Goal: Task Accomplishment & Management: Use online tool/utility

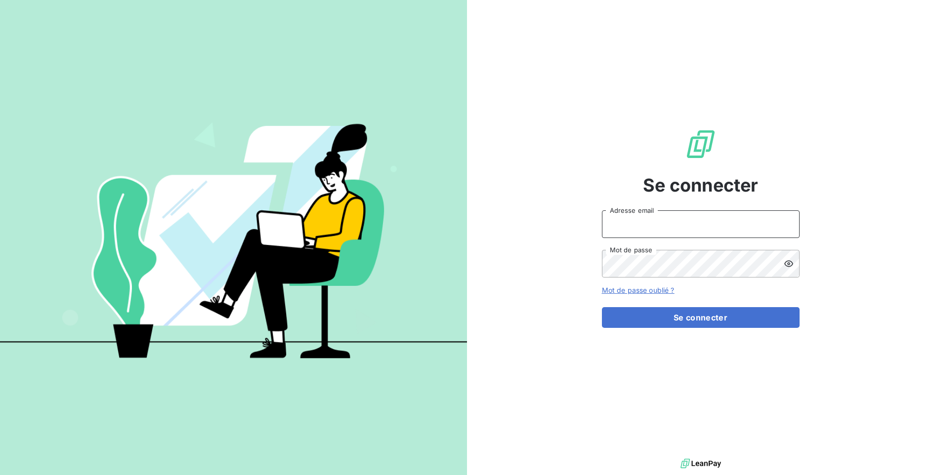
click at [659, 213] on input "Adresse email" at bounding box center [701, 225] width 198 height 28
type input "yakuba@print-andco.com"
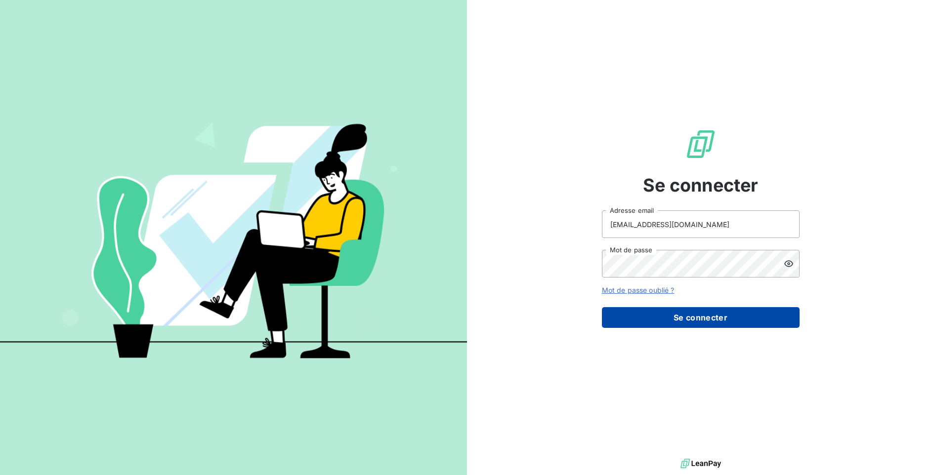
click at [663, 327] on button "Se connecter" at bounding box center [701, 317] width 198 height 21
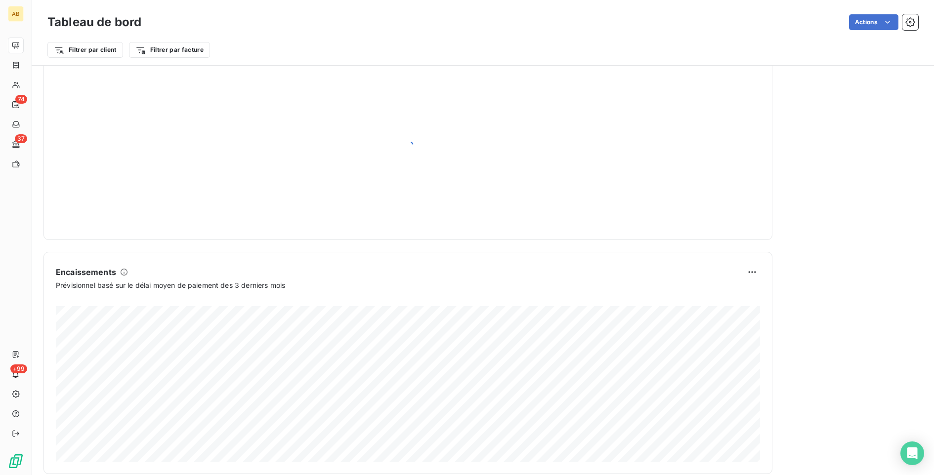
scroll to position [487, 0]
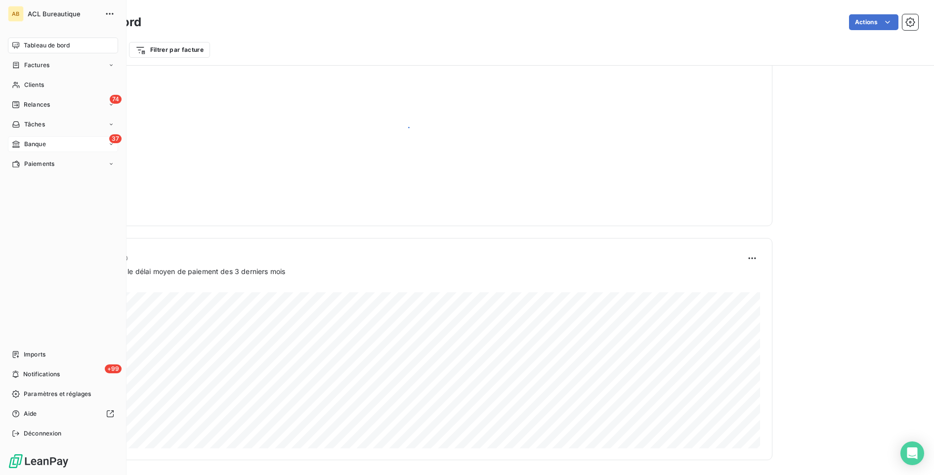
click at [23, 149] on div "37 Banque" at bounding box center [63, 144] width 110 height 16
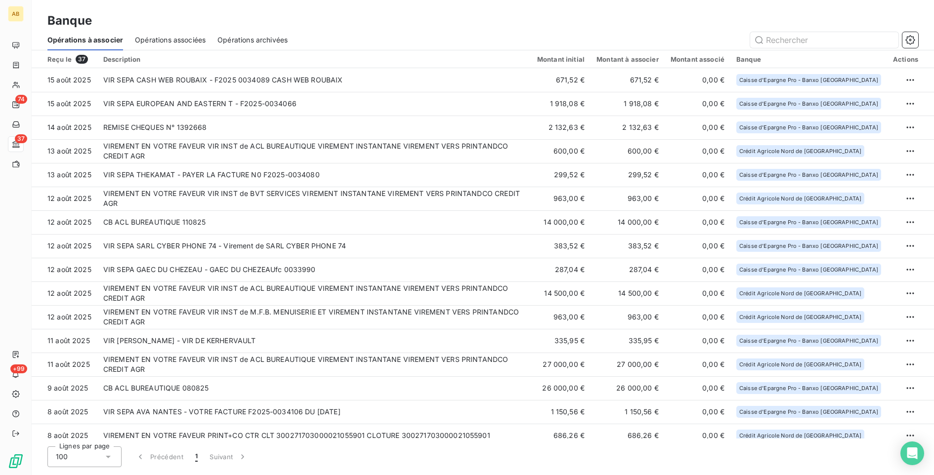
click at [268, 41] on span "Opérations archivées" at bounding box center [252, 40] width 70 height 10
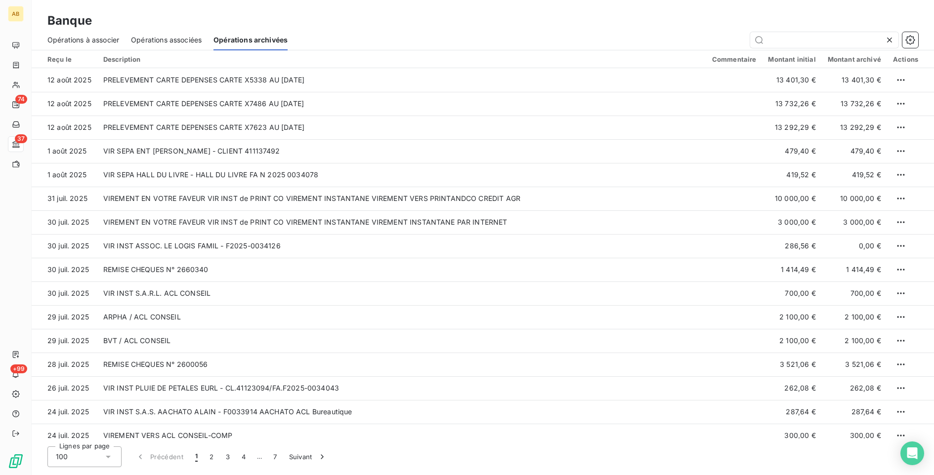
click at [168, 36] on span "Opérations associées" at bounding box center [166, 40] width 71 height 10
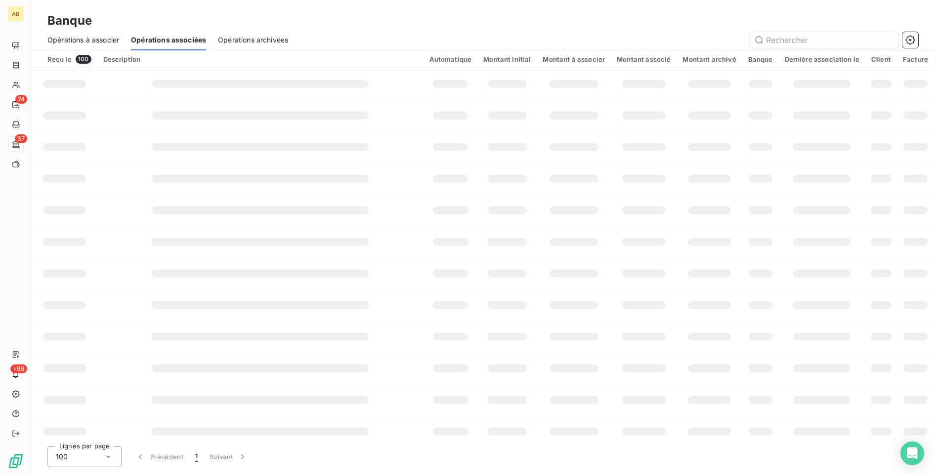
click at [78, 40] on span "Opérations à associer" at bounding box center [83, 40] width 72 height 10
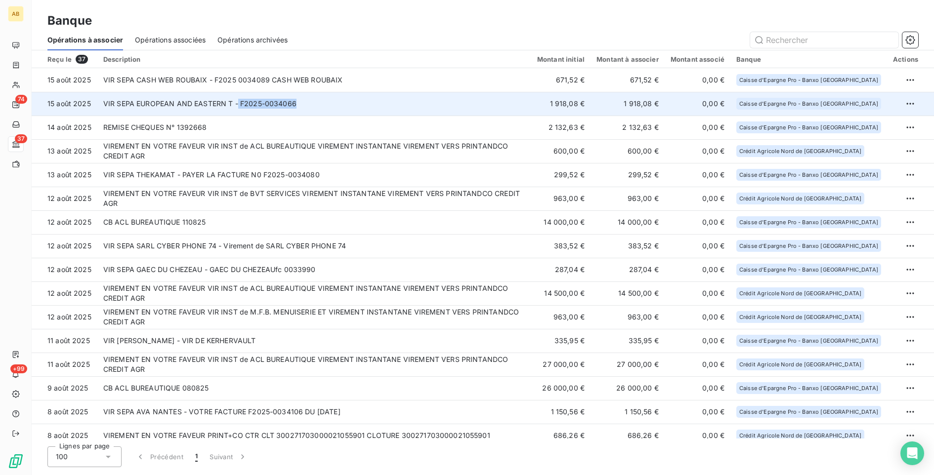
drag, startPoint x: 300, startPoint y: 105, endPoint x: 236, endPoint y: 106, distance: 63.8
click at [236, 106] on td "VIR SEPA EUROPEAN AND EASTERN T - F2025-0034066" at bounding box center [314, 104] width 434 height 24
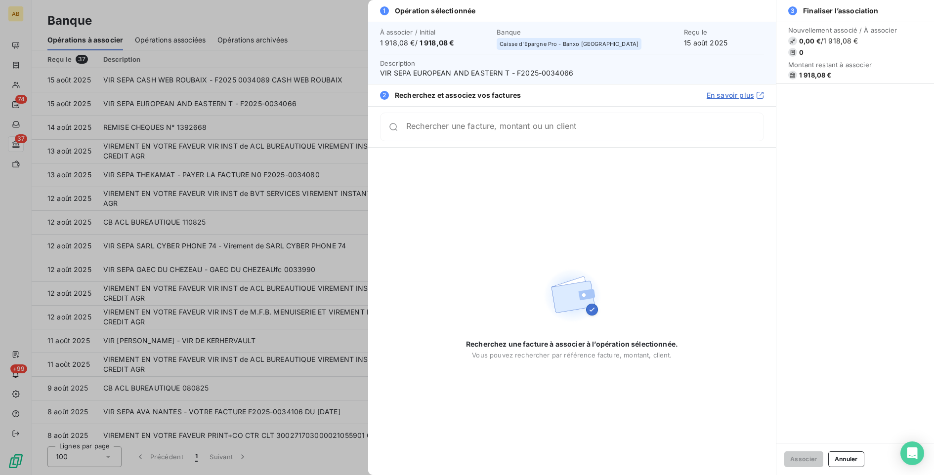
click at [313, 153] on div at bounding box center [467, 237] width 934 height 475
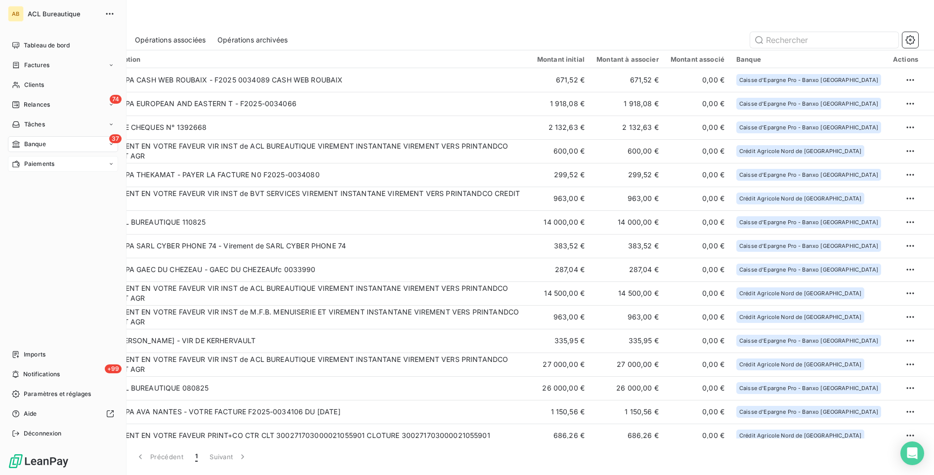
click at [15, 163] on icon at bounding box center [16, 164] width 8 height 8
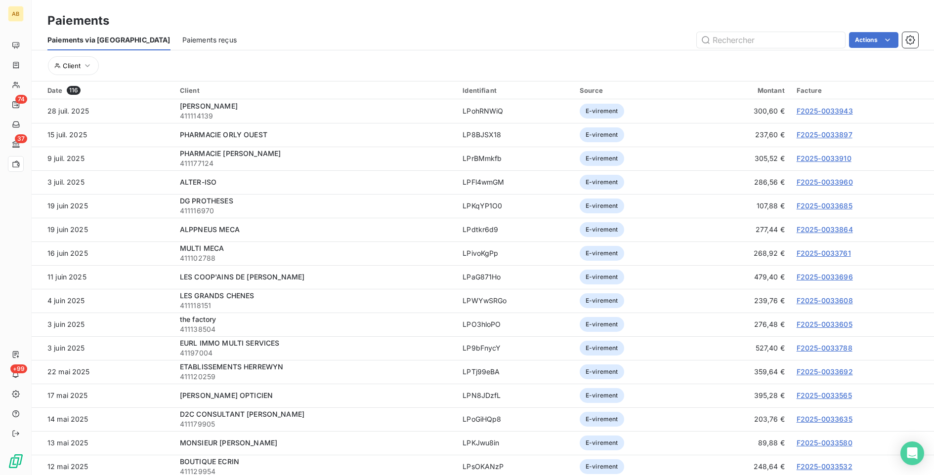
click at [188, 38] on span "Paiements reçus" at bounding box center [209, 40] width 54 height 10
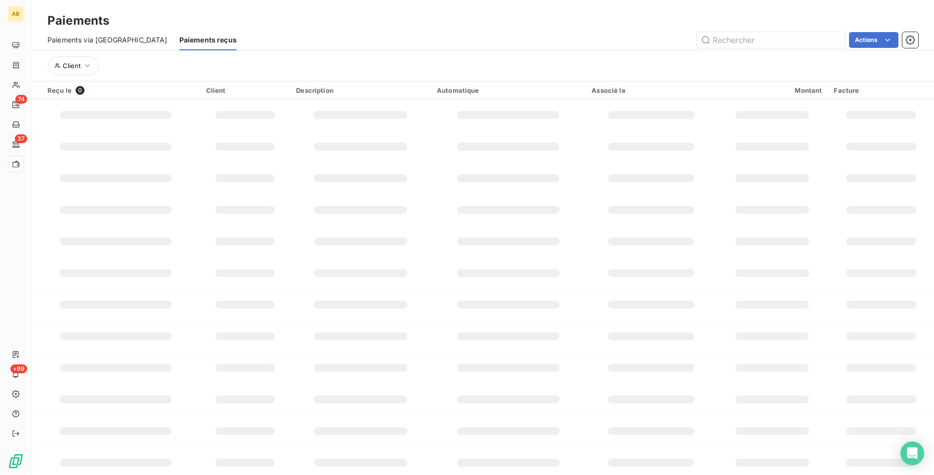
click at [100, 41] on span "Paiements via [GEOGRAPHIC_DATA]" at bounding box center [107, 40] width 120 height 10
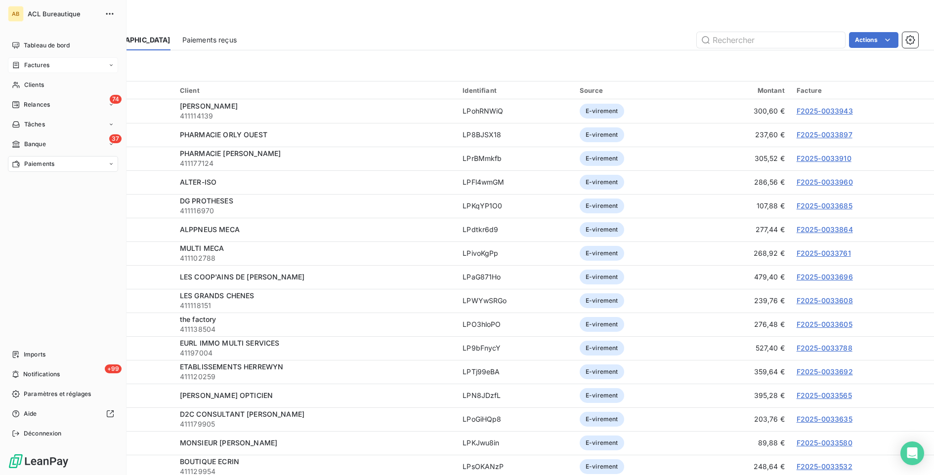
click at [64, 59] on div "Factures" at bounding box center [63, 65] width 110 height 16
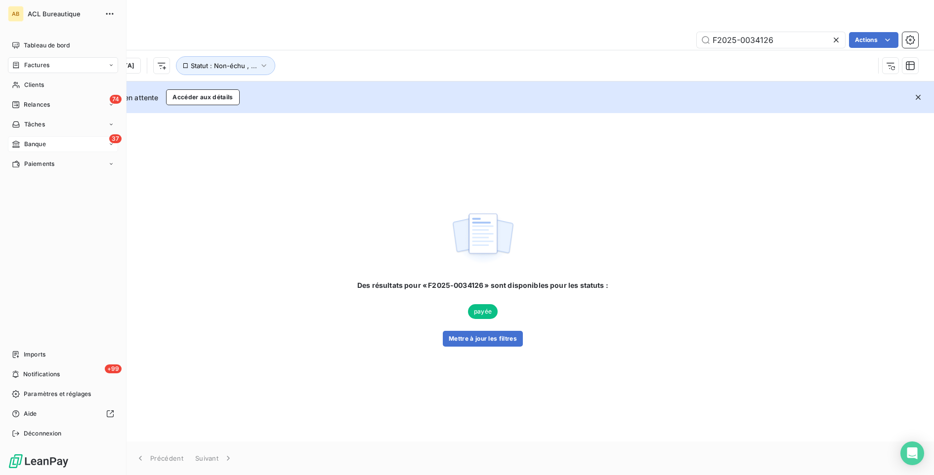
click at [47, 142] on div "37 Banque" at bounding box center [63, 144] width 110 height 16
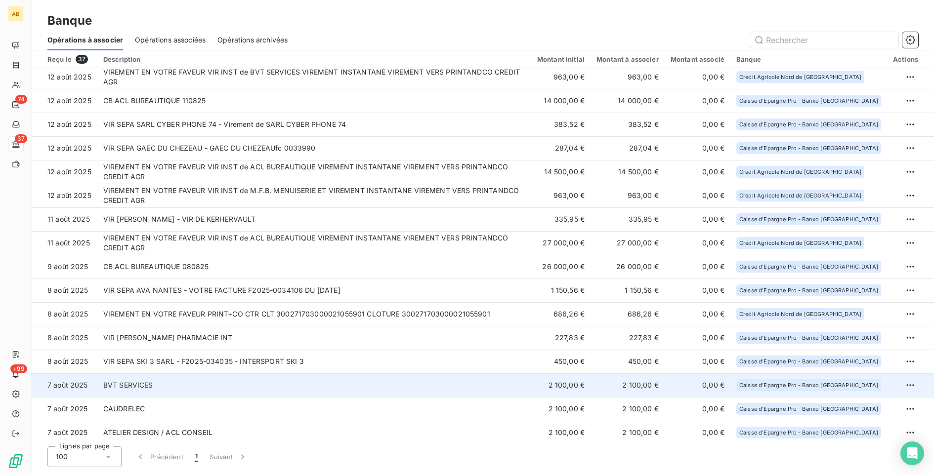
scroll to position [119, 0]
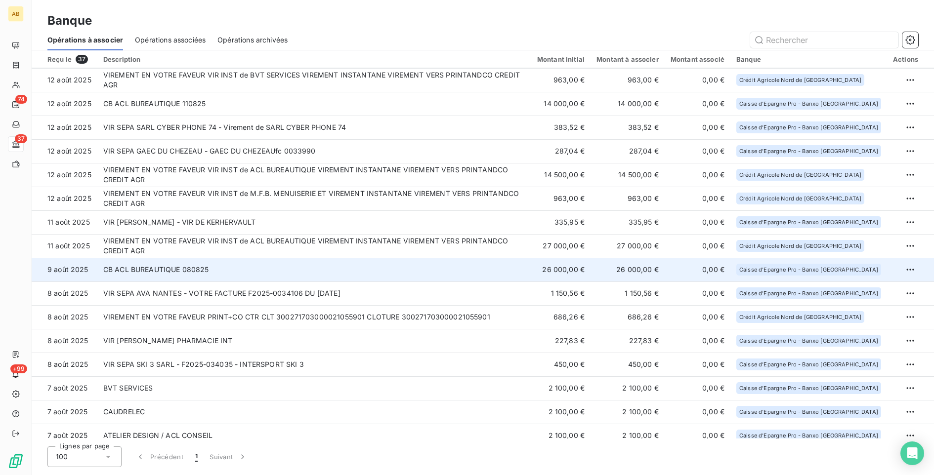
click at [480, 265] on td "CB ACL BUREAUTIQUE 080825" at bounding box center [314, 270] width 434 height 24
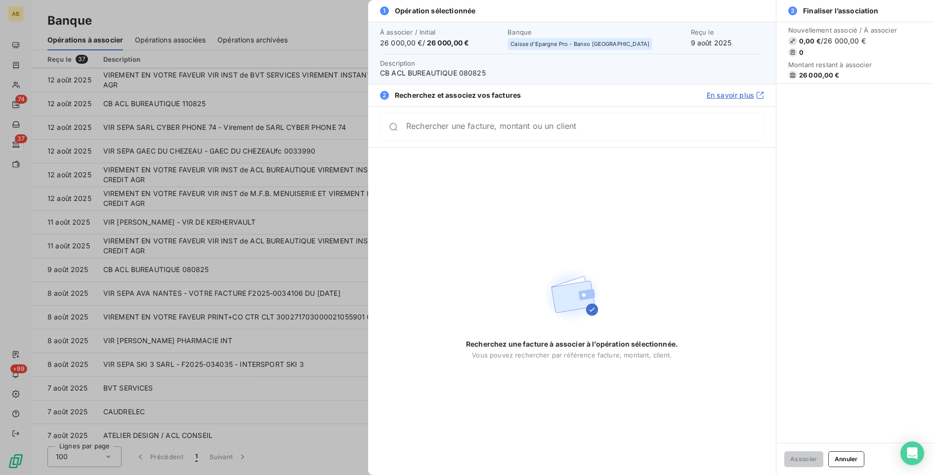
click at [295, 145] on div at bounding box center [467, 237] width 934 height 475
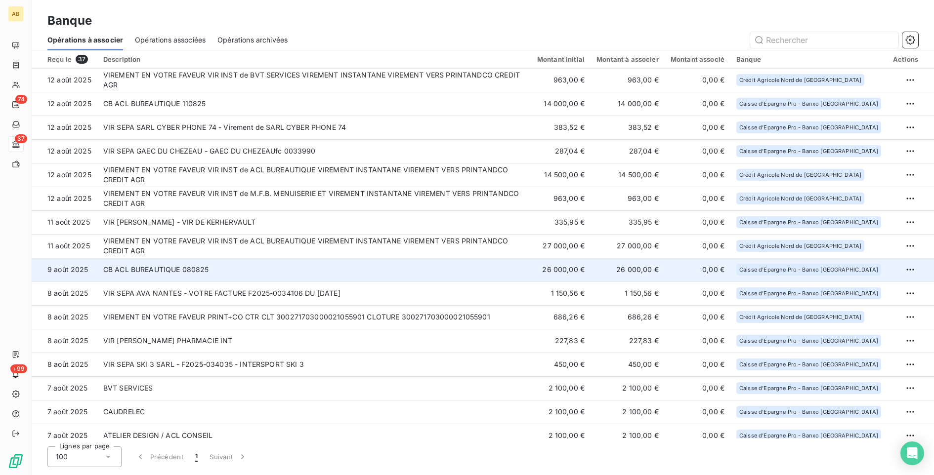
click at [283, 269] on td "CB ACL BUREAUTIQUE 080825" at bounding box center [314, 270] width 434 height 24
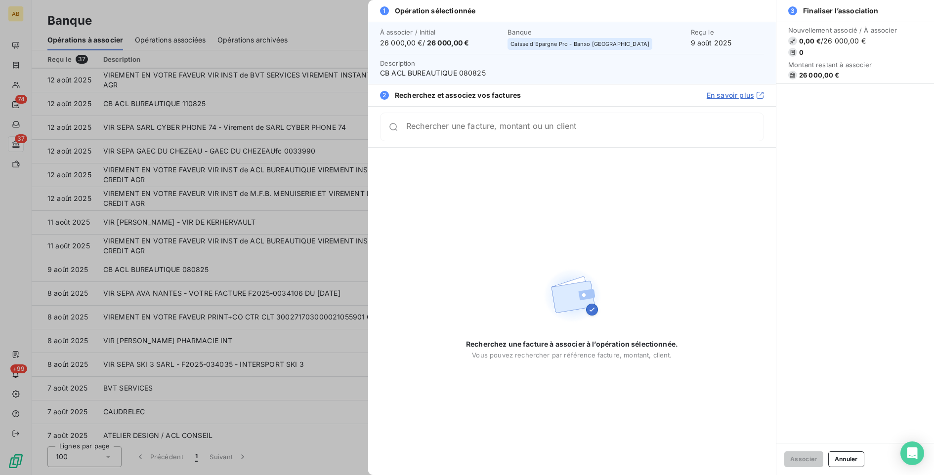
click at [724, 101] on div "2 Recherchez et associez vos factures En savoir plus" at bounding box center [572, 95] width 408 height 22
click at [729, 96] on link "En savoir plus" at bounding box center [735, 95] width 57 height 10
click at [181, 210] on div at bounding box center [467, 237] width 934 height 475
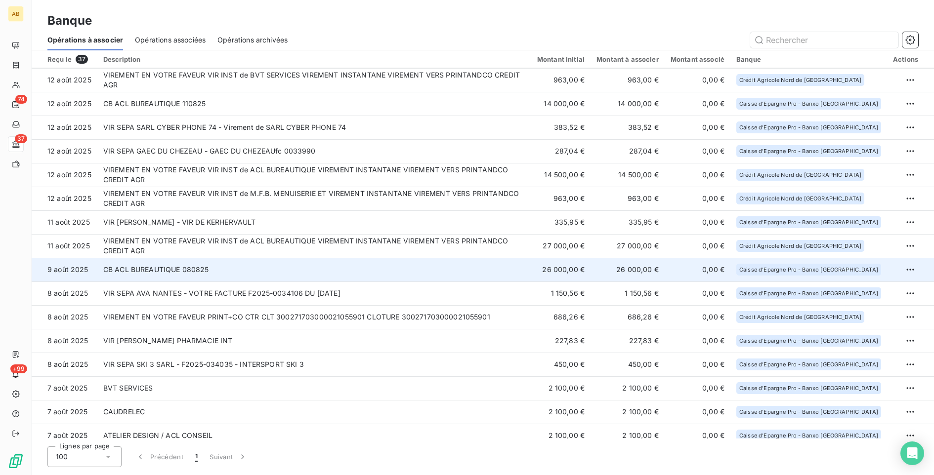
click at [389, 264] on td "CB ACL BUREAUTIQUE 080825" at bounding box center [314, 270] width 434 height 24
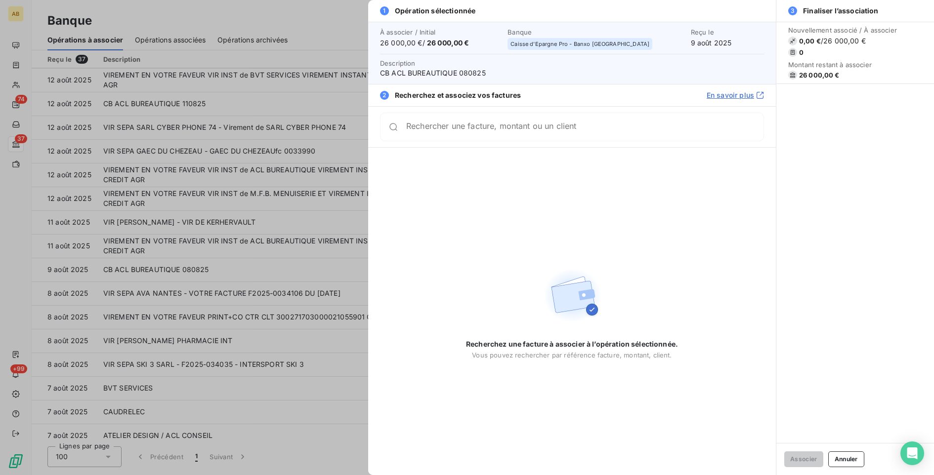
click at [245, 239] on div at bounding box center [467, 237] width 934 height 475
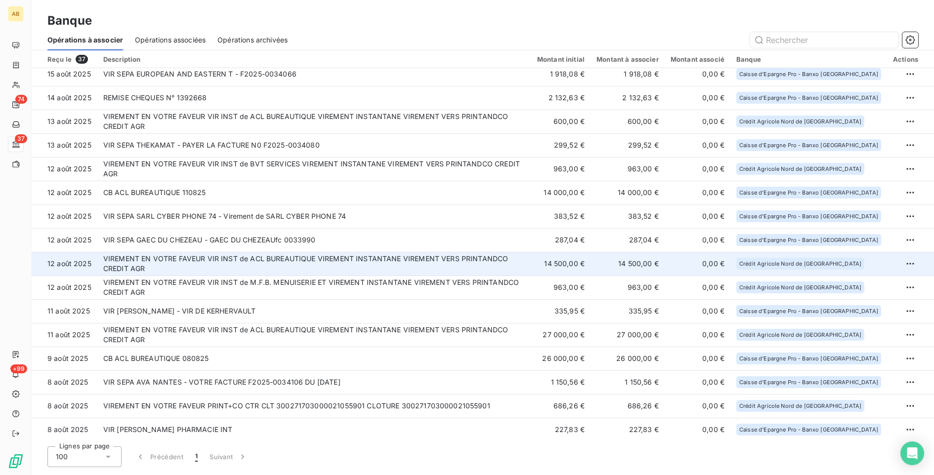
scroll to position [0, 0]
